Goal: Information Seeking & Learning: Learn about a topic

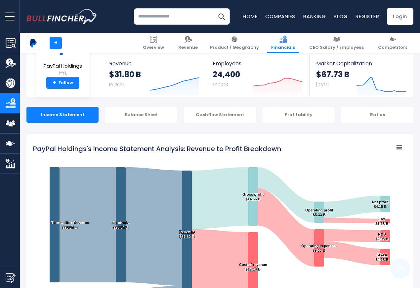
scroll to position [358, 0]
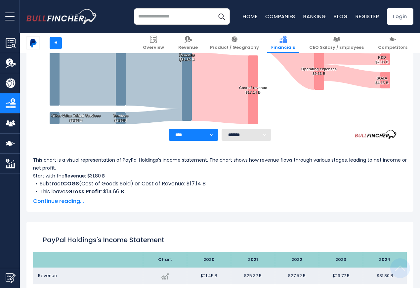
scroll to position [358, 0]
